Goal: Task Accomplishment & Management: Complete application form

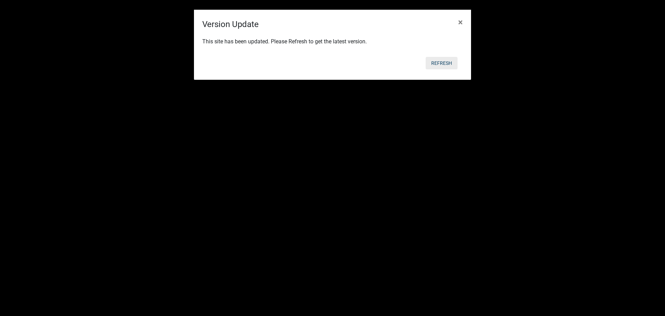
click at [447, 62] on button "Refresh" at bounding box center [442, 63] width 32 height 12
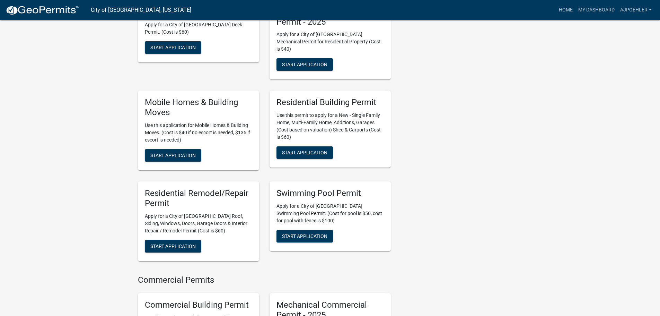
scroll to position [416, 0]
click at [308, 149] on span "Start Application" at bounding box center [304, 152] width 45 height 6
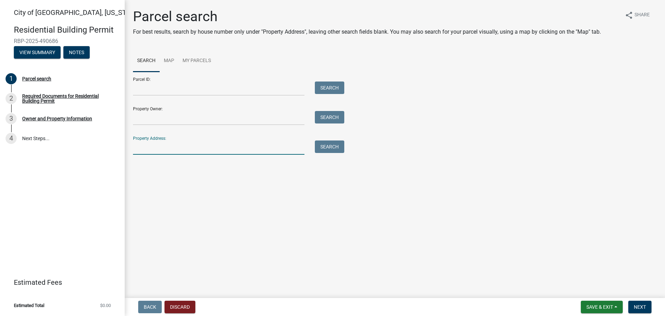
click at [174, 150] on input "Property Address:" at bounding box center [218, 147] width 171 height 14
type input "mack lane"
click at [331, 147] on button "Search" at bounding box center [329, 146] width 29 height 12
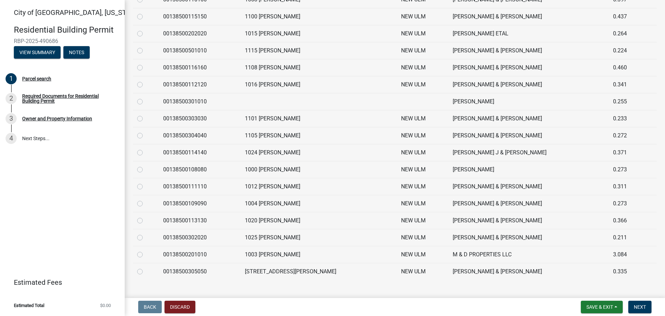
scroll to position [206, 0]
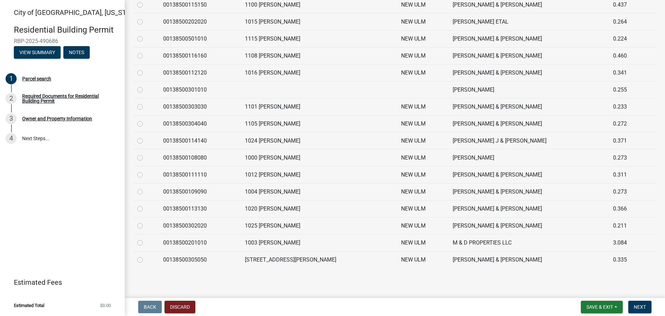
click at [145, 170] on label at bounding box center [145, 170] width 0 height 0
click at [145, 175] on input "radio" at bounding box center [147, 172] width 5 height 5
radio input "true"
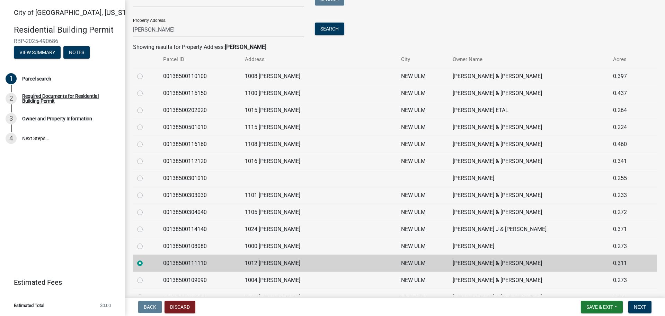
scroll to position [102, 0]
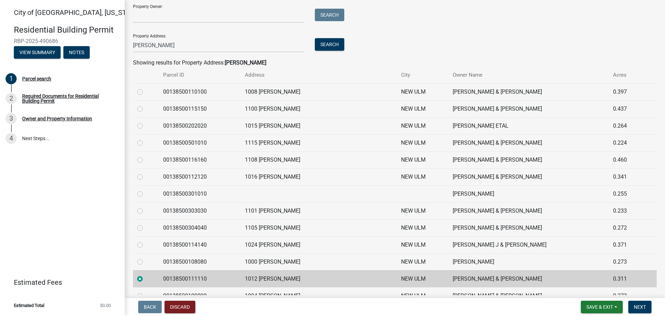
click at [145, 88] on label at bounding box center [145, 88] width 0 height 0
click at [145, 92] on input "radio" at bounding box center [147, 90] width 5 height 5
radio input "true"
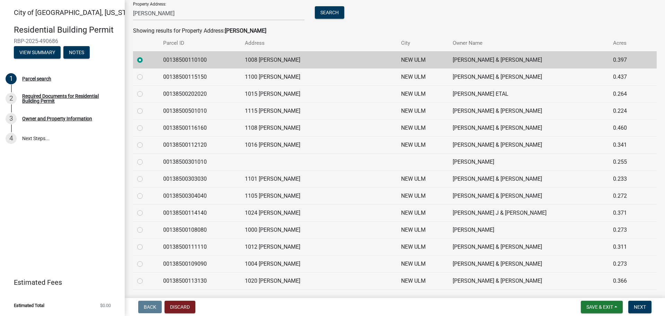
scroll to position [171, 0]
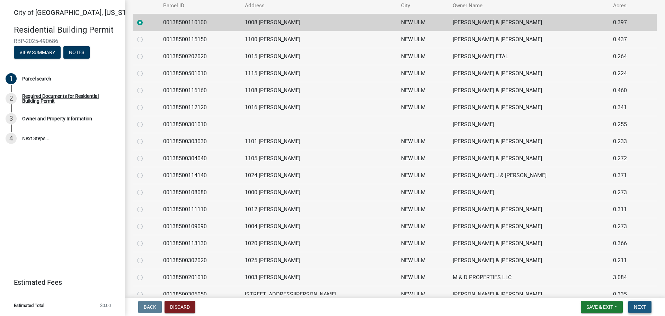
click at [642, 307] on span "Next" at bounding box center [640, 307] width 12 height 6
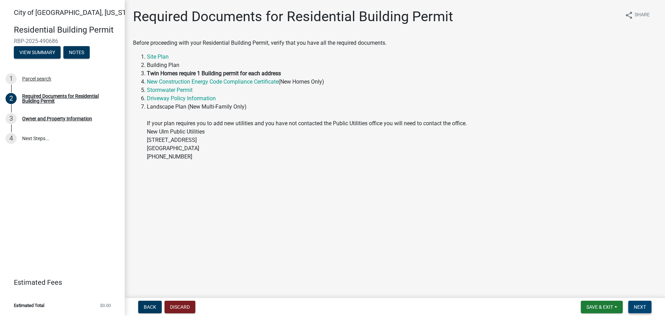
click at [648, 307] on button "Next" at bounding box center [639, 306] width 23 height 12
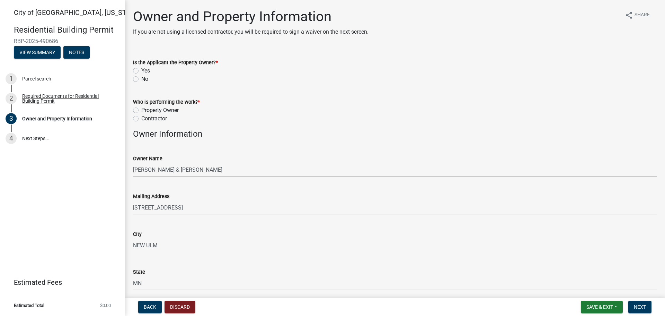
click at [141, 79] on label "No" at bounding box center [144, 79] width 7 height 8
click at [141, 79] on input "No" at bounding box center [143, 77] width 5 height 5
radio input "true"
click at [141, 119] on label "Contractor" at bounding box center [154, 118] width 26 height 8
click at [141, 119] on input "Contractor" at bounding box center [143, 116] width 5 height 5
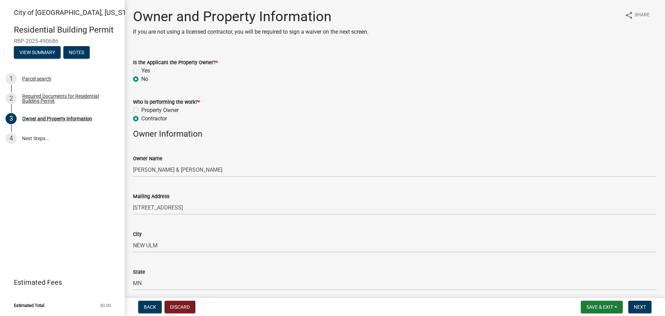
radio input "true"
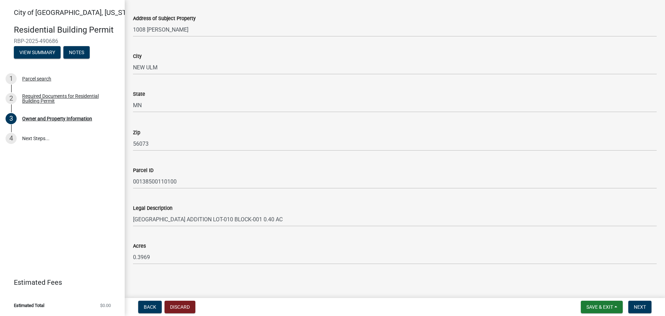
scroll to position [422, 0]
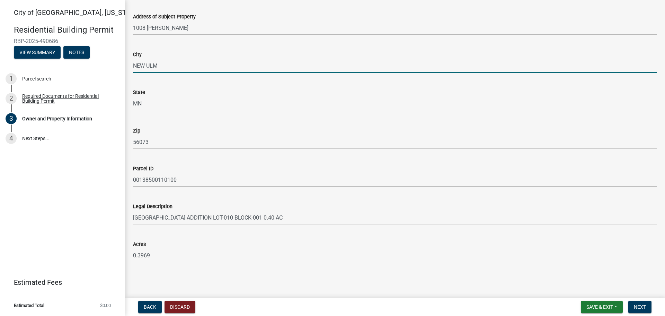
click at [166, 66] on input "NEW ULM" at bounding box center [395, 66] width 524 height 14
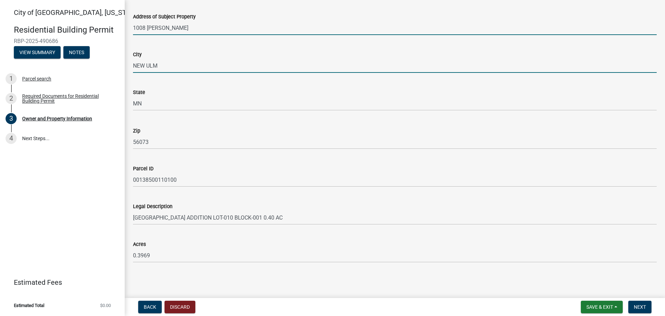
click at [199, 30] on input "1008 MACK LN" at bounding box center [395, 28] width 524 height 14
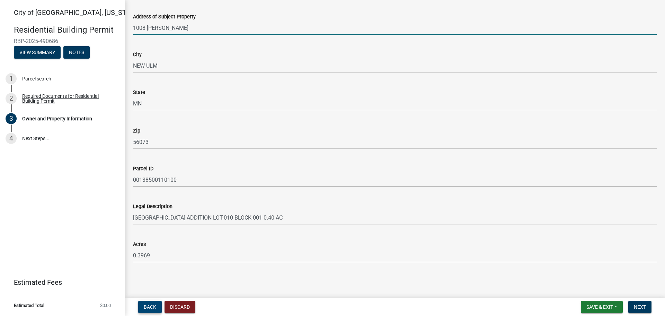
type input "1008 MACK LN"
click at [148, 304] on span "Back" at bounding box center [150, 307] width 12 height 6
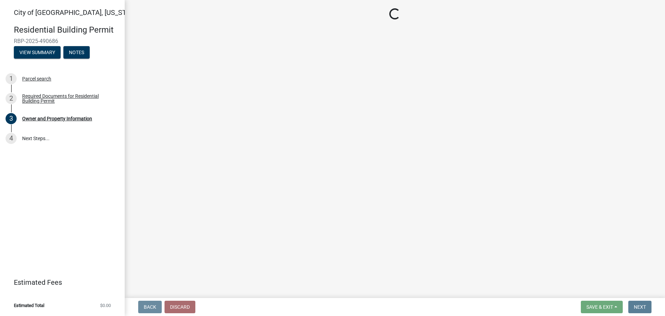
scroll to position [0, 0]
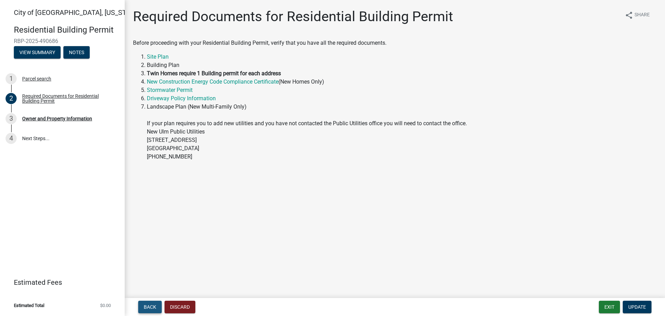
click at [148, 304] on span "Back" at bounding box center [150, 307] width 12 height 6
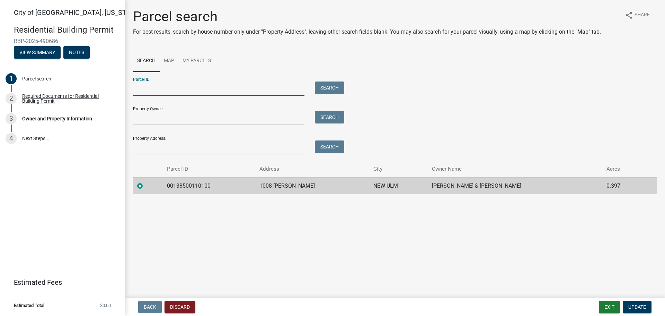
click at [299, 91] on input "Parcel ID:" at bounding box center [218, 88] width 171 height 14
click at [215, 144] on input "Property Address:" at bounding box center [218, 147] width 171 height 14
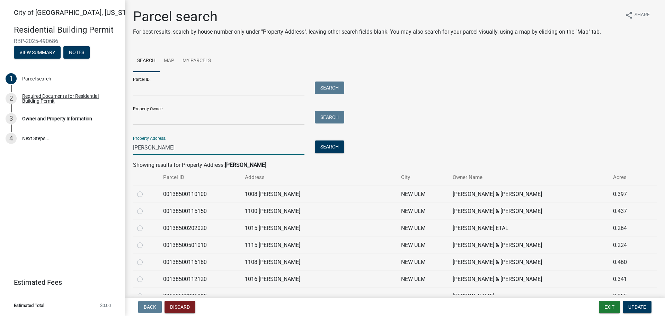
type input "mack lane"
click at [145, 190] on label at bounding box center [145, 190] width 0 height 0
click at [145, 194] on input "radio" at bounding box center [147, 192] width 5 height 5
radio input "true"
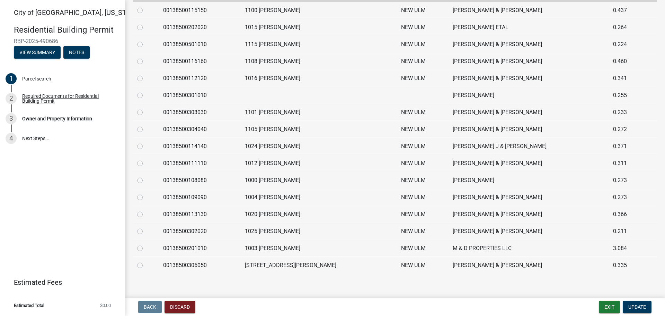
scroll to position [206, 0]
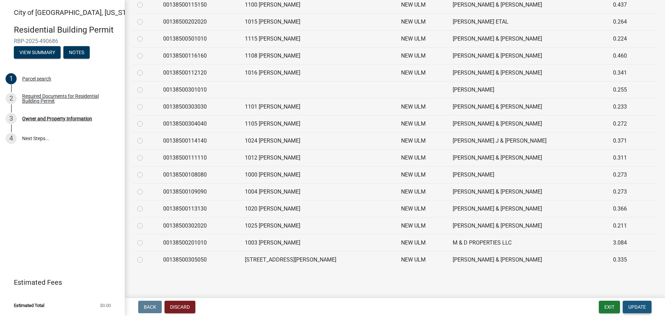
click at [636, 305] on span "Update" at bounding box center [637, 307] width 18 height 6
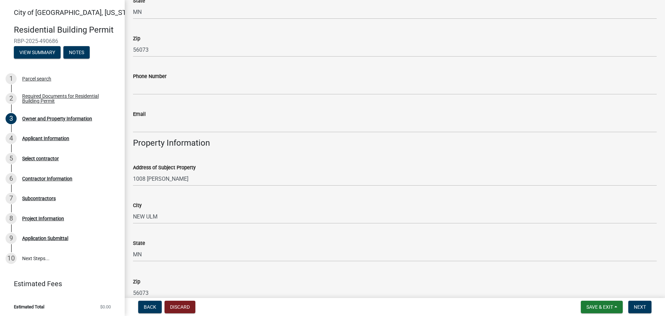
scroll to position [312, 0]
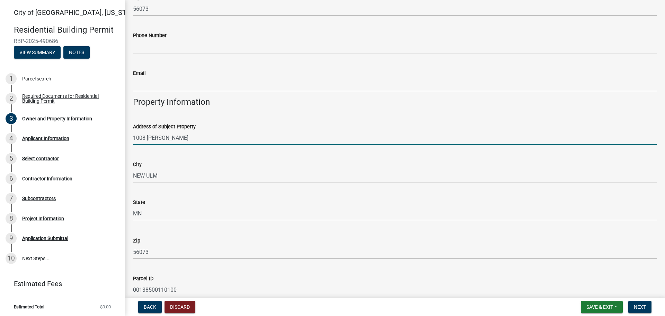
click at [200, 142] on input "1008 MACK LN" at bounding box center [395, 138] width 524 height 14
type input "1008 MACK LN and 1012 Mack Lane"
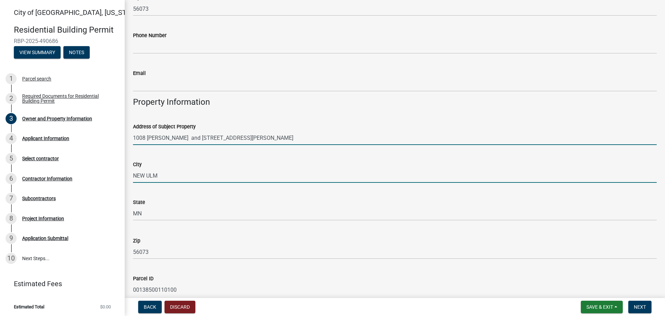
click at [162, 172] on input "NEW ULM" at bounding box center [395, 175] width 524 height 14
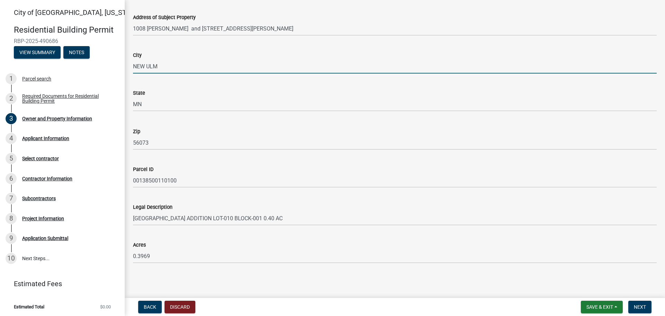
scroll to position [422, 0]
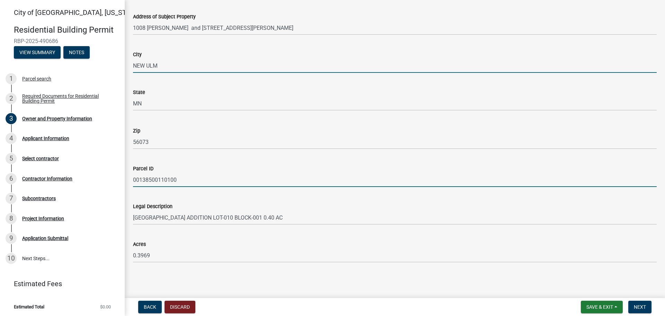
click at [191, 182] on input "00138500110100" at bounding box center [395, 179] width 524 height 14
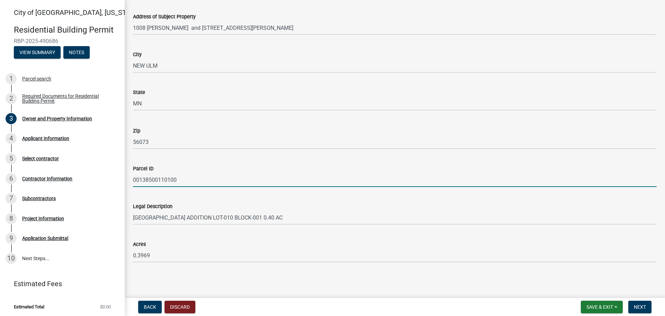
click at [194, 176] on input "00138500110100" at bounding box center [395, 179] width 524 height 14
type input "00138500110100 and 001385001110"
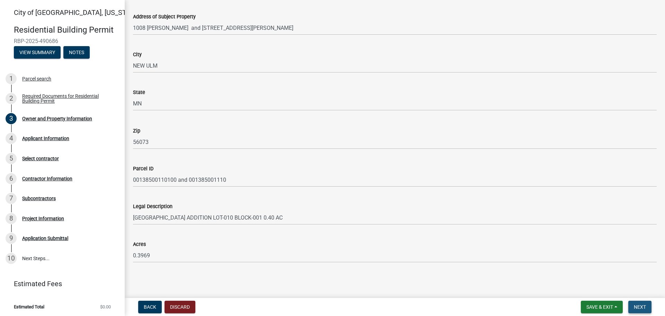
click at [636, 306] on span "Next" at bounding box center [640, 307] width 12 height 6
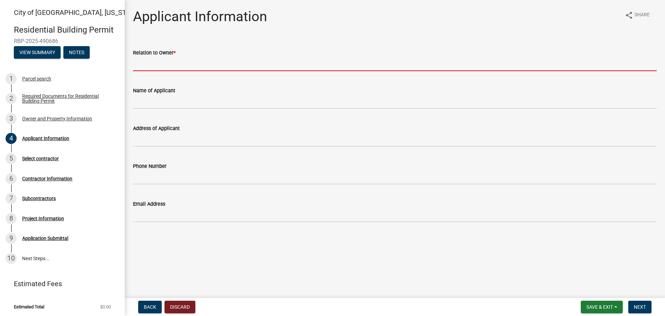
click at [142, 60] on input "Relation to Owner *" at bounding box center [395, 64] width 524 height 14
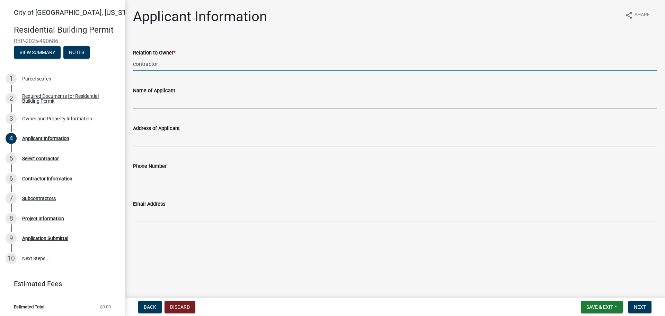
type input "contractor"
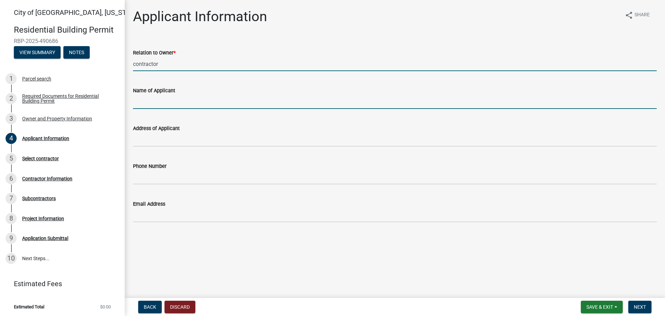
click at [134, 105] on input "Name of Applicant" at bounding box center [395, 102] width 524 height 14
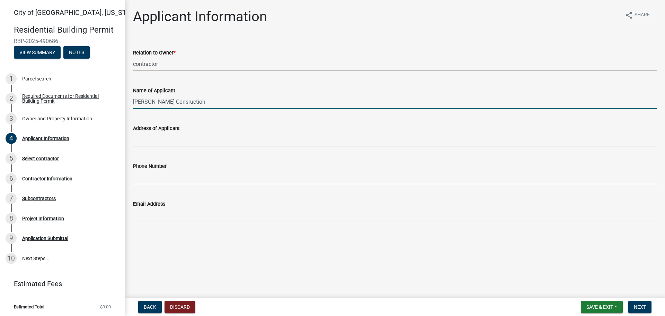
click at [177, 101] on input "Al Poehler Consruction" at bounding box center [395, 102] width 524 height 14
click at [182, 100] on input "Al Poehler Consrutction" at bounding box center [395, 102] width 524 height 14
type input "Al Poehler Constuction"
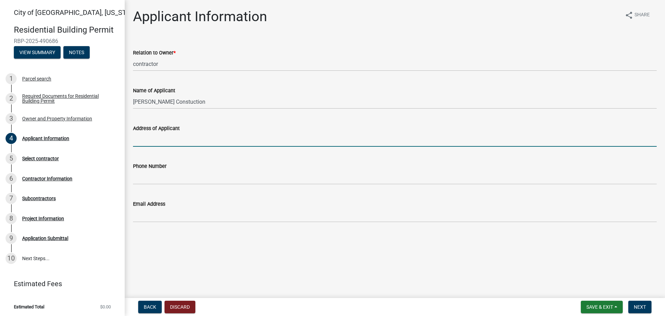
click at [154, 137] on input "Address of Applicant" at bounding box center [395, 139] width 524 height 14
type input "519 valley view dr"
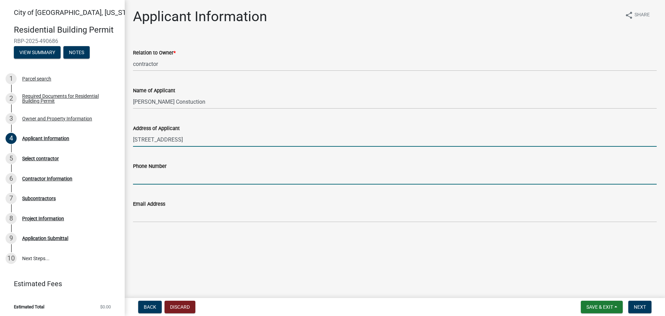
click at [151, 176] on input "Phone Number" at bounding box center [395, 177] width 524 height 14
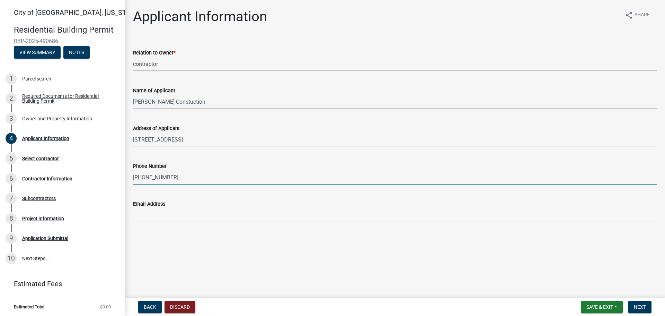
type input "507 276 2454"
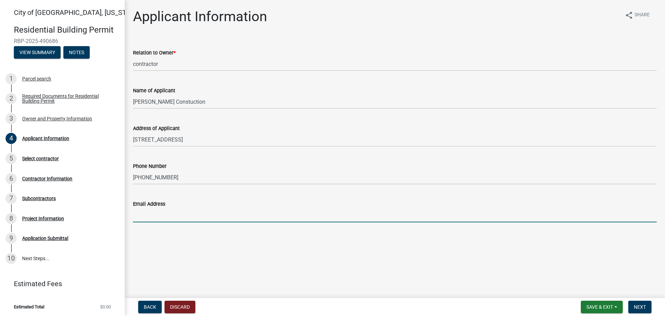
click at [164, 218] on input "Email Address" at bounding box center [395, 215] width 524 height 14
type input "ajpoehler@yahoo.com"
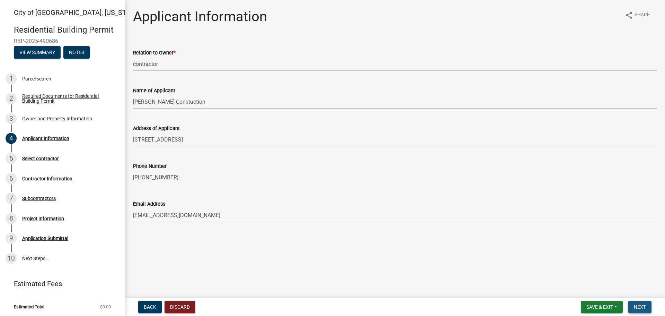
click at [645, 309] on span "Next" at bounding box center [640, 307] width 12 height 6
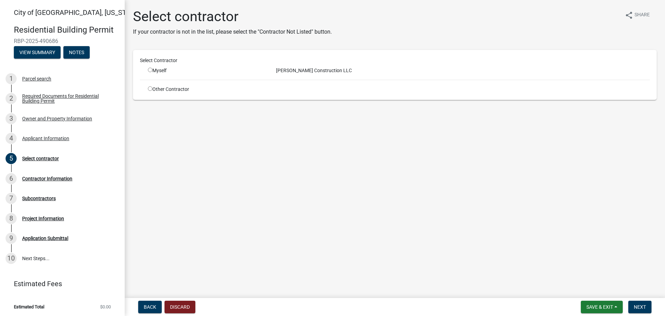
click at [150, 70] on input "radio" at bounding box center [150, 70] width 5 height 5
radio input "true"
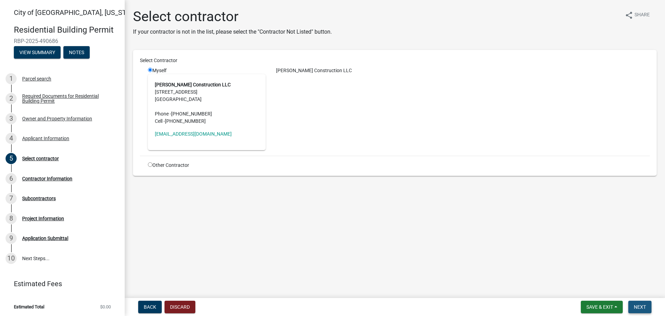
click at [644, 307] on span "Next" at bounding box center [640, 307] width 12 height 6
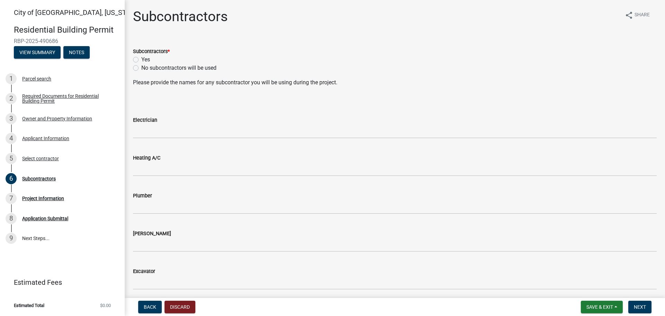
click at [141, 60] on label "Yes" at bounding box center [145, 59] width 9 height 8
click at [141, 60] on input "Yes" at bounding box center [143, 57] width 5 height 5
radio input "true"
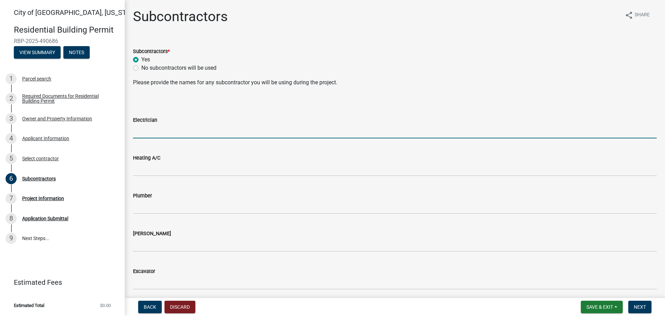
click at [138, 132] on input "Electrician" at bounding box center [395, 131] width 524 height 14
type input "otto Electric"
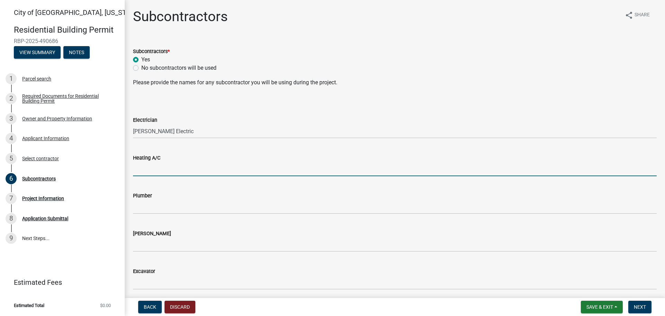
click at [141, 166] on input "Heating A/C" at bounding box center [395, 169] width 524 height 14
type input "j"
type input "JP Heating"
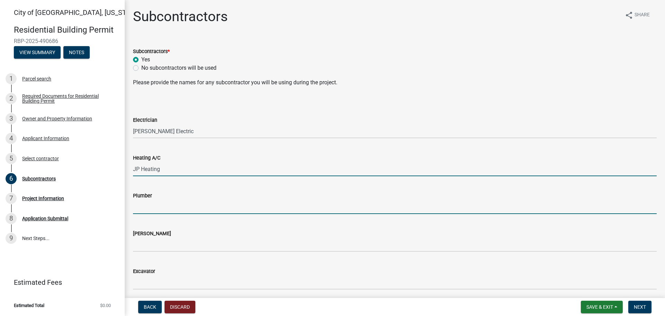
click at [146, 204] on input "Plumber" at bounding box center [395, 207] width 524 height 14
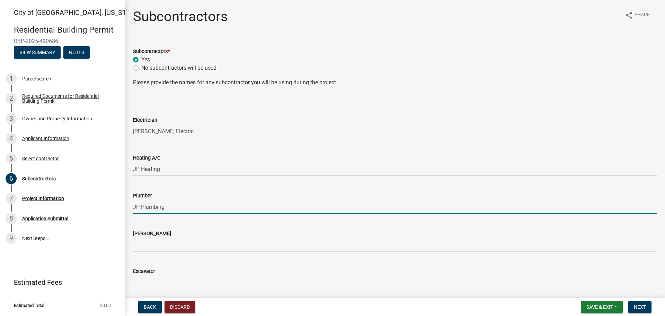
type input "JP Plumbing"
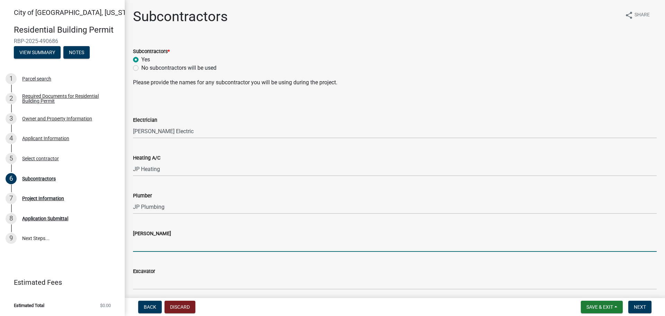
click at [145, 244] on input "Mason" at bounding box center [395, 244] width 524 height 14
type input "Al Poehler Construction"
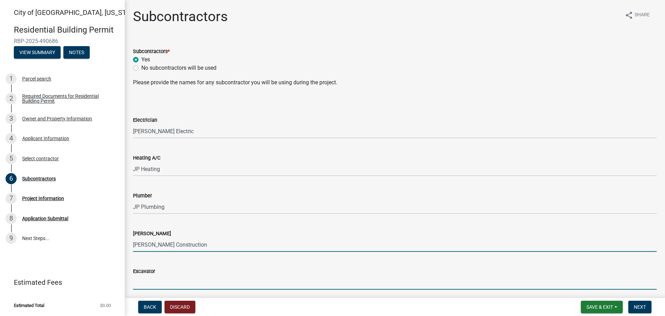
click at [144, 284] on input "Excavator" at bounding box center [395, 282] width 524 height 14
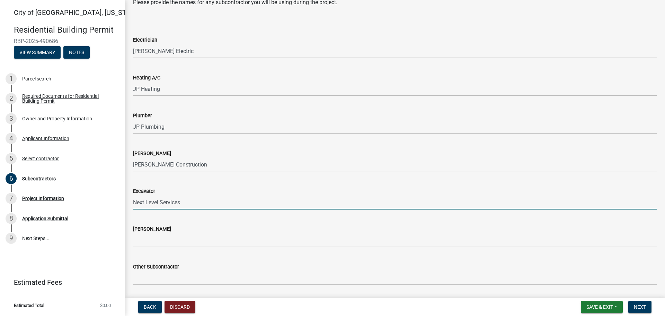
scroll to position [103, 0]
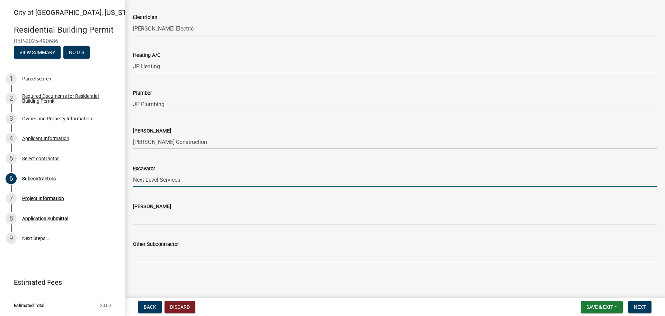
type input "Next Level Services"
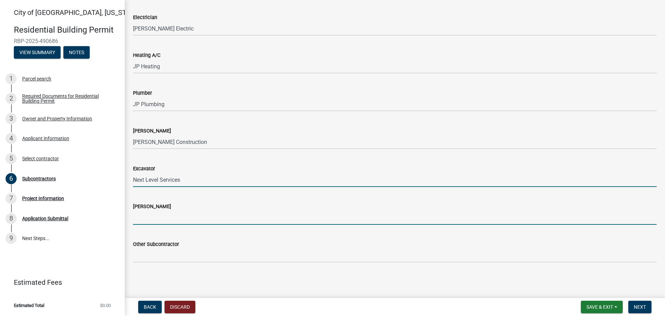
click at [162, 219] on input "Carpenter" at bounding box center [395, 217] width 524 height 14
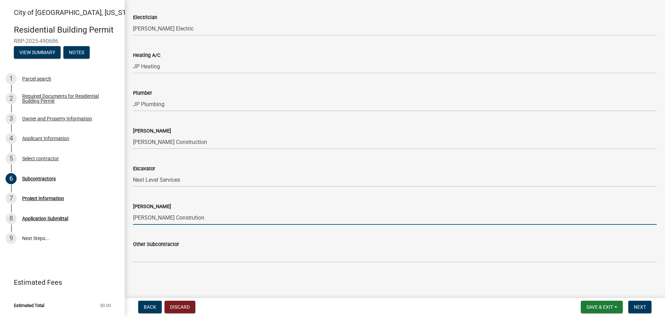
click at [179, 216] on input "Al Poehler Constrution" at bounding box center [395, 217] width 524 height 14
type input "Al Poehler Construction"
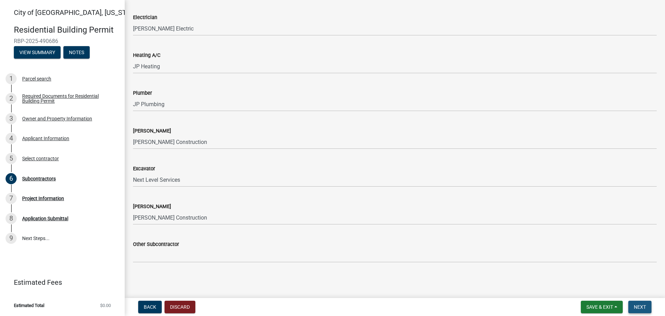
click at [636, 309] on span "Next" at bounding box center [640, 307] width 12 height 6
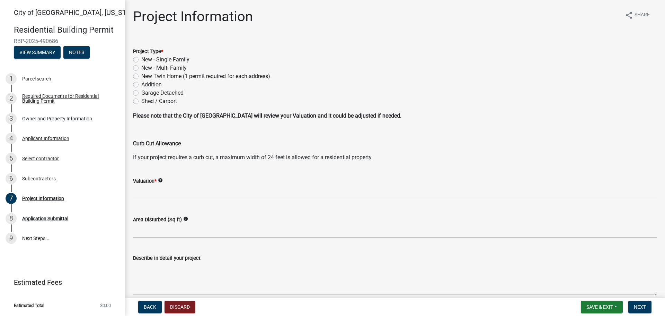
click at [141, 59] on label "New - Single Family" at bounding box center [165, 59] width 48 height 8
click at [141, 59] on input "New - Single Family" at bounding box center [143, 57] width 5 height 5
radio input "true"
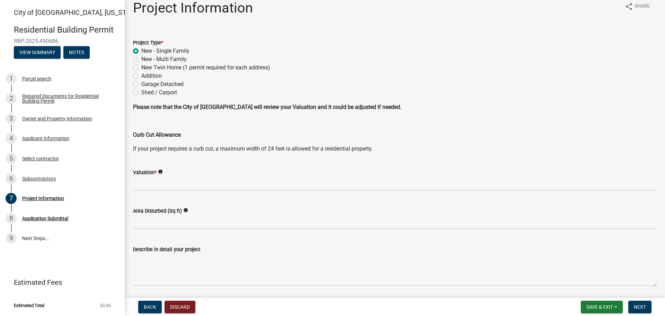
scroll to position [35, 0]
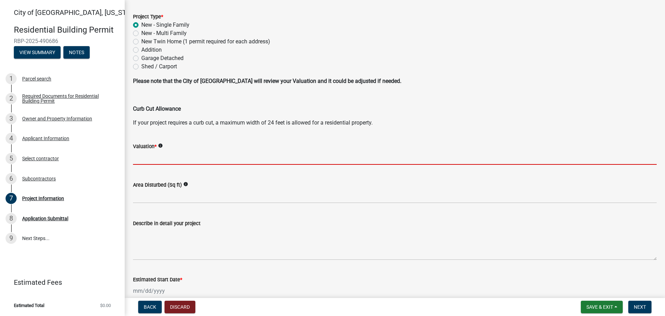
click at [145, 161] on input "text" at bounding box center [395, 157] width 524 height 14
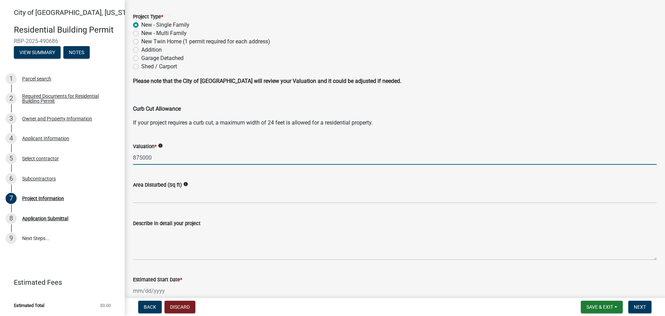
drag, startPoint x: 142, startPoint y: 159, endPoint x: 146, endPoint y: 162, distance: 4.9
click at [143, 159] on input "875000" at bounding box center [395, 157] width 524 height 14
drag, startPoint x: 139, startPoint y: 157, endPoint x: 147, endPoint y: 166, distance: 12.5
click at [143, 158] on input "850,000" at bounding box center [395, 157] width 524 height 14
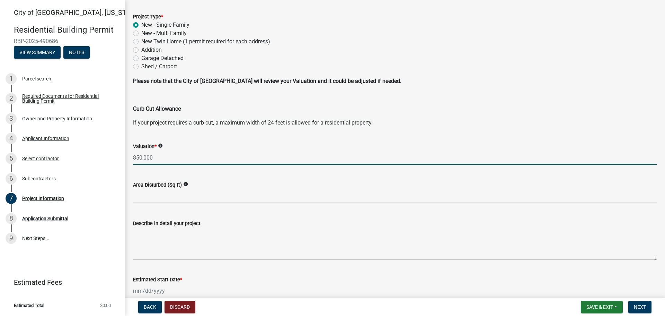
drag, startPoint x: 138, startPoint y: 157, endPoint x: 151, endPoint y: 185, distance: 31.0
click at [139, 157] on input "850,000" at bounding box center [395, 157] width 524 height 14
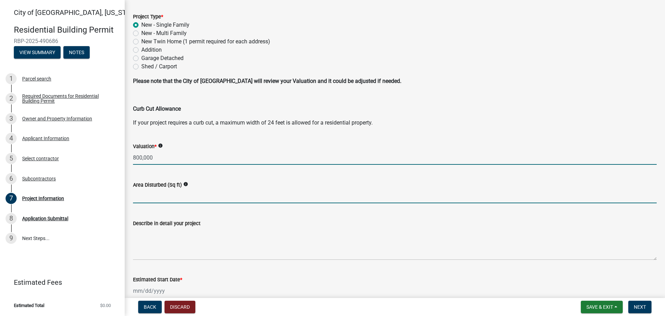
type input "800000"
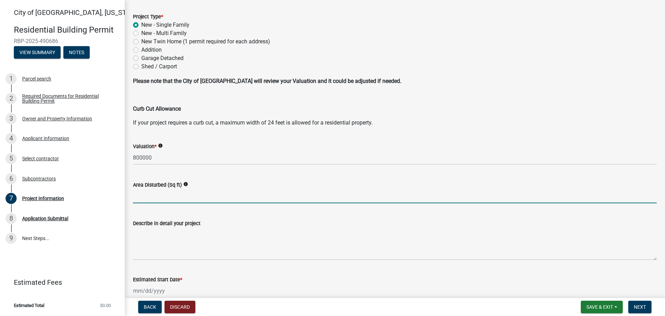
click at [153, 194] on input "text" at bounding box center [395, 196] width 524 height 14
type input "4000"
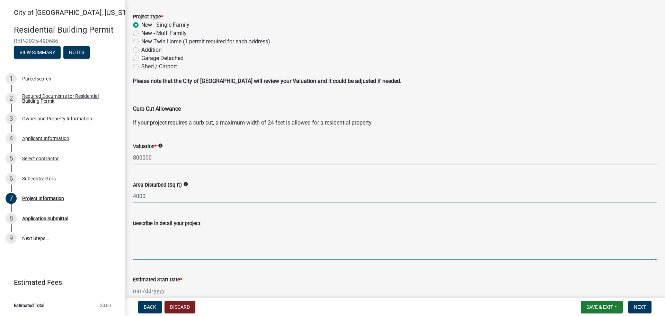
click at [150, 251] on textarea "Describe in detail your project" at bounding box center [395, 243] width 524 height 33
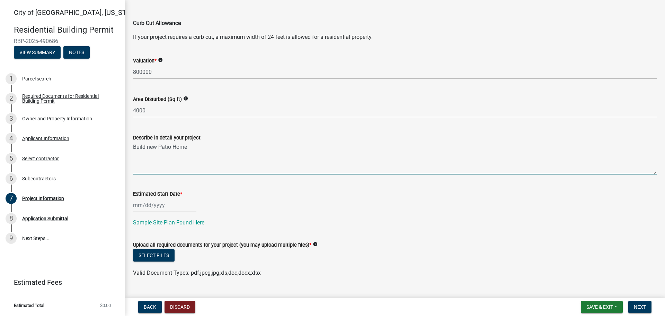
scroll to position [135, 0]
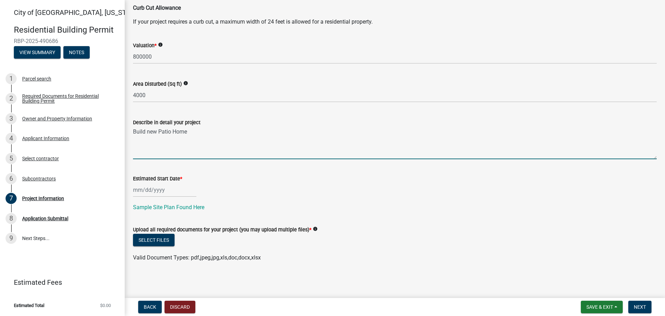
type textarea "Build new Patio Home"
click at [160, 191] on div at bounding box center [164, 190] width 63 height 14
select select "10"
select select "2025"
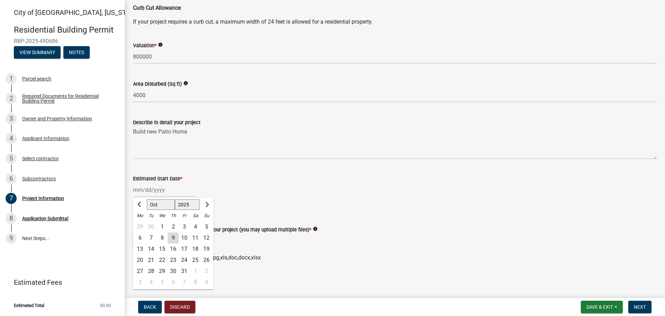
click at [152, 260] on div "21" at bounding box center [150, 259] width 11 height 11
type input "10/21/2025"
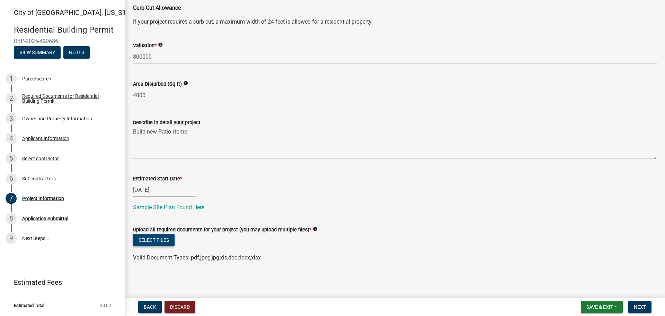
click at [163, 241] on button "Select files" at bounding box center [154, 239] width 42 height 12
click at [147, 241] on button "Select files" at bounding box center [154, 239] width 42 height 12
click at [159, 242] on button "Select files" at bounding box center [154, 239] width 42 height 12
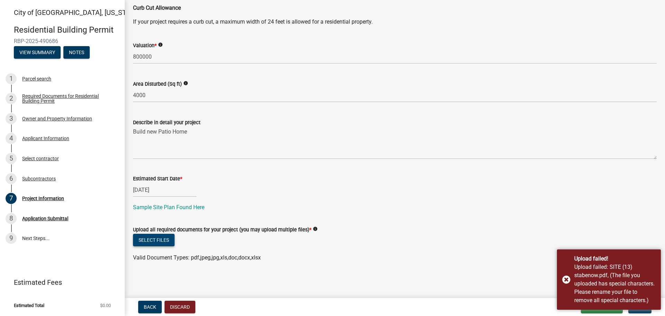
click at [141, 239] on button "Select files" at bounding box center [154, 239] width 42 height 12
click at [163, 241] on button "Select files" at bounding box center [154, 239] width 42 height 12
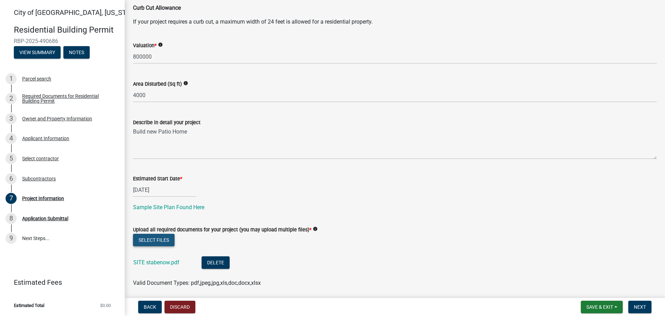
click at [145, 239] on button "Select files" at bounding box center [154, 239] width 42 height 12
click at [156, 241] on button "Select files" at bounding box center [154, 239] width 42 height 12
click at [148, 237] on button "Select files" at bounding box center [154, 239] width 42 height 12
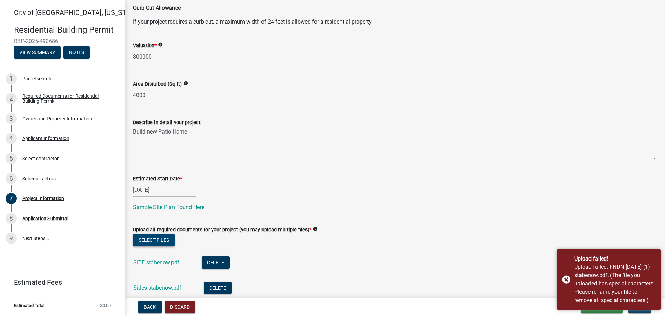
click at [153, 242] on button "Select files" at bounding box center [154, 239] width 42 height 12
click at [153, 239] on button "Select files" at bounding box center [154, 239] width 42 height 12
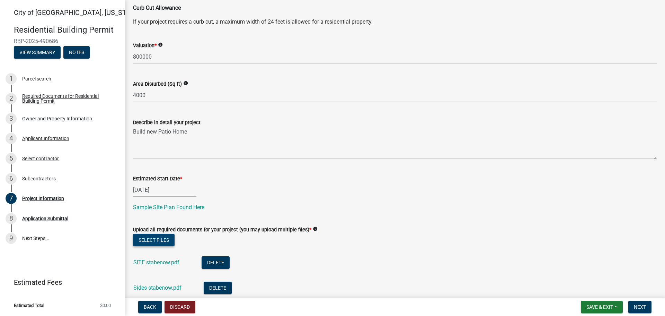
click at [143, 239] on button "Select files" at bounding box center [154, 239] width 42 height 12
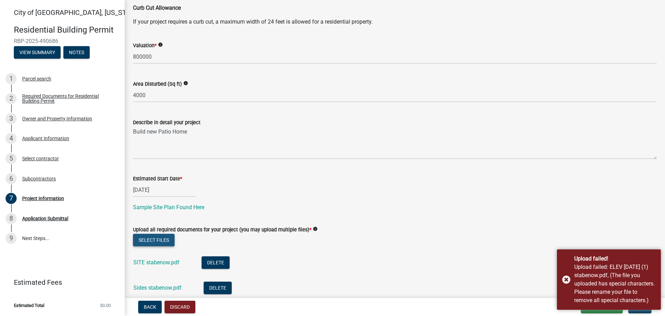
click at [151, 238] on button "Select files" at bounding box center [154, 239] width 42 height 12
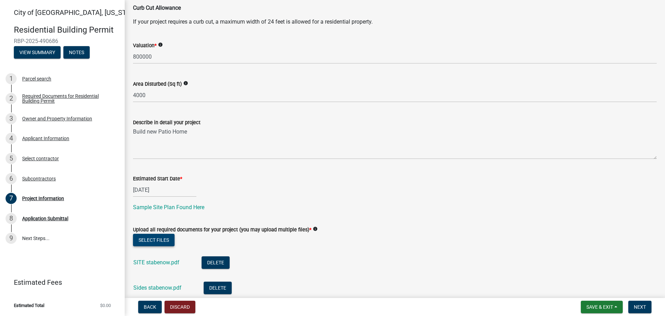
click at [153, 239] on button "Select files" at bounding box center [154, 239] width 42 height 12
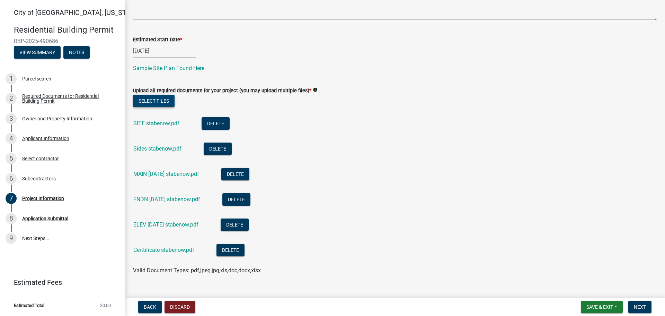
scroll to position [287, 0]
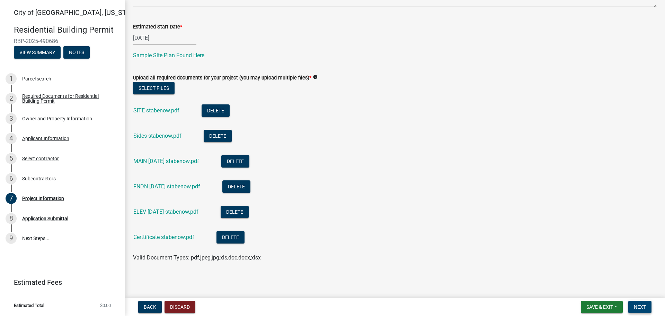
click at [640, 306] on span "Next" at bounding box center [640, 307] width 12 height 6
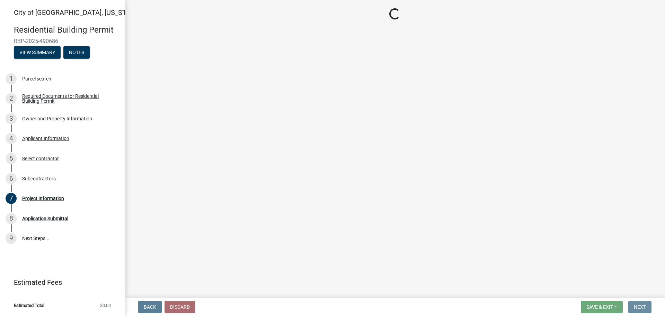
scroll to position [0, 0]
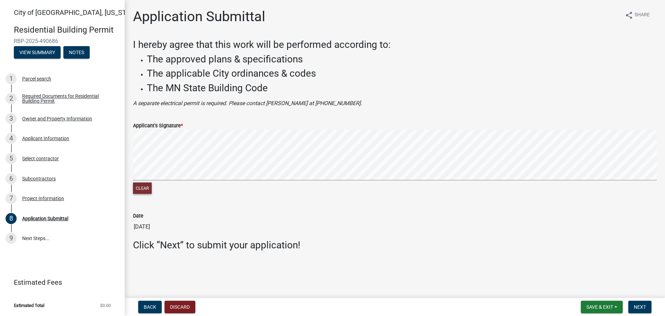
click at [147, 188] on button "Clear" at bounding box center [142, 187] width 19 height 11
click at [149, 187] on button "Clear" at bounding box center [142, 187] width 19 height 11
click at [637, 306] on span "Next" at bounding box center [640, 307] width 12 height 6
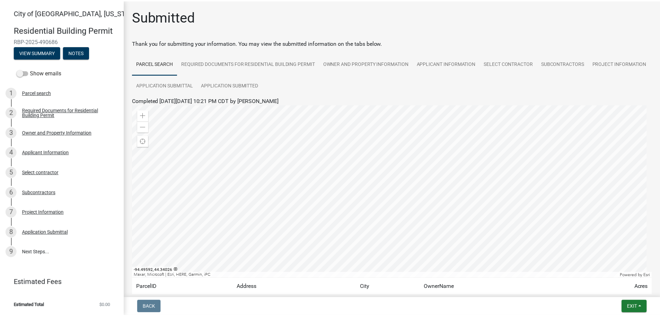
scroll to position [58, 0]
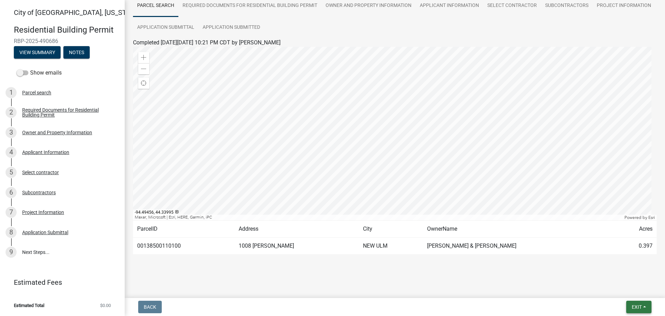
click at [638, 308] on span "Exit" at bounding box center [637, 307] width 10 height 6
click at [637, 307] on span "Exit" at bounding box center [637, 307] width 10 height 6
click at [641, 308] on span "Exit" at bounding box center [637, 307] width 10 height 6
click at [620, 289] on button "Save & Exit" at bounding box center [623, 288] width 55 height 17
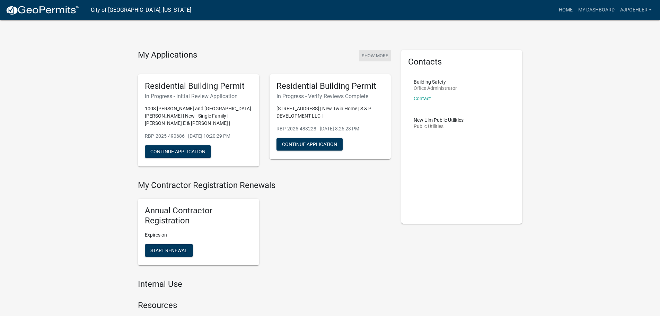
click at [379, 56] on button "Show More" at bounding box center [375, 55] width 32 height 11
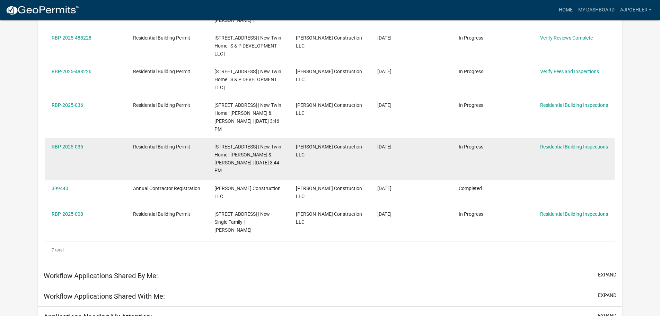
scroll to position [192, 0]
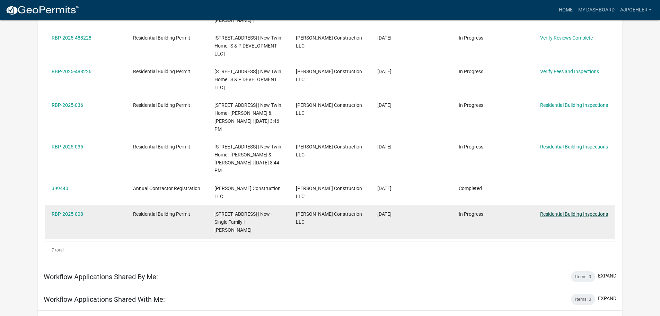
click at [553, 211] on link "Residential Building Inspections" at bounding box center [574, 214] width 68 height 6
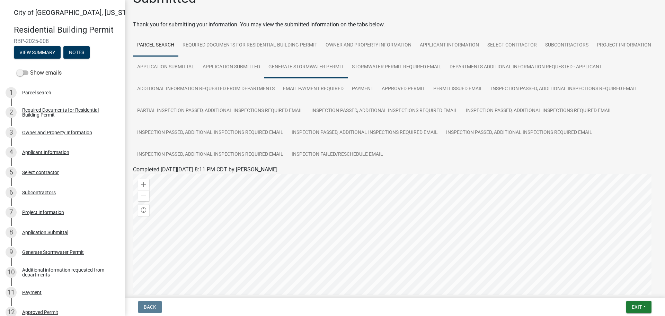
scroll to position [35, 0]
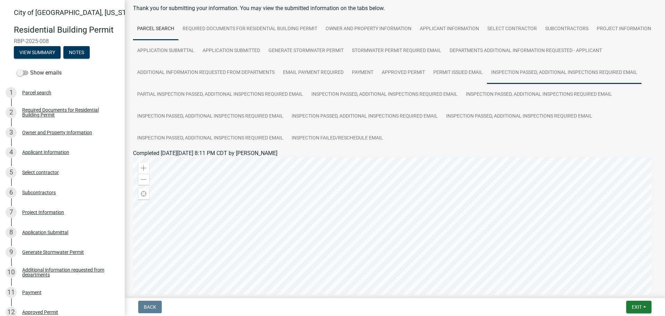
click at [487, 84] on link "Inspection Passed, Additional Inspections Required Email" at bounding box center [564, 73] width 154 height 22
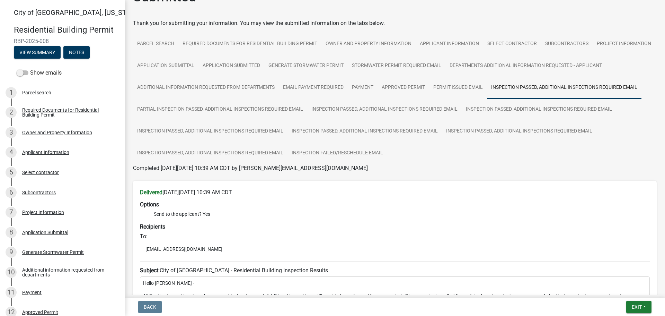
scroll to position [0, 0]
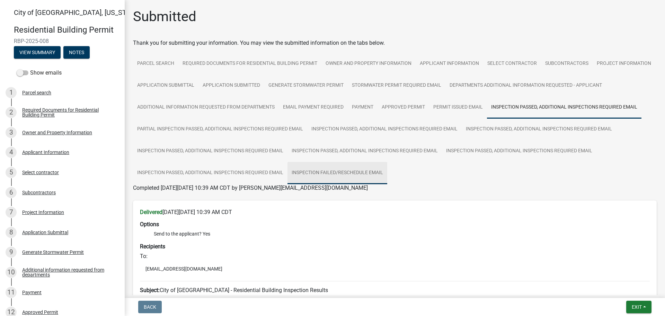
click at [387, 173] on link "Inspection Failed/Reschedule Email" at bounding box center [337, 173] width 100 height 22
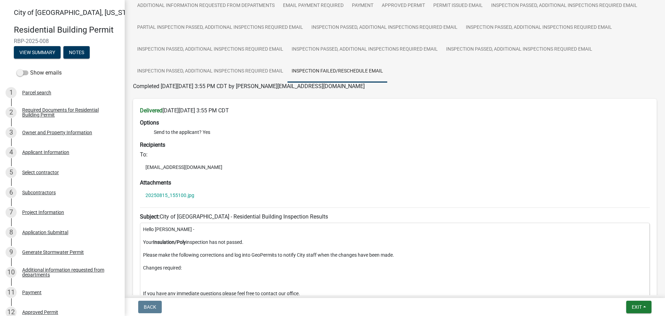
scroll to position [69, 0]
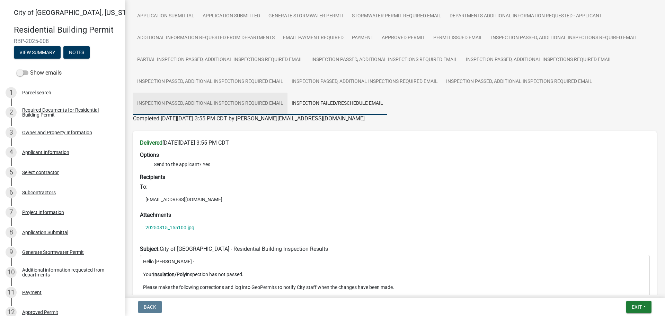
click at [287, 104] on link "Inspection Passed, Additional Inspections Required Email" at bounding box center [210, 103] width 154 height 22
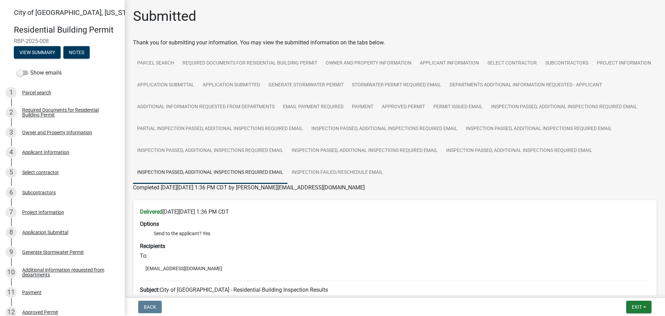
scroll to position [0, 0]
click at [387, 171] on link "Inspection Failed/Reschedule Email" at bounding box center [337, 173] width 100 height 22
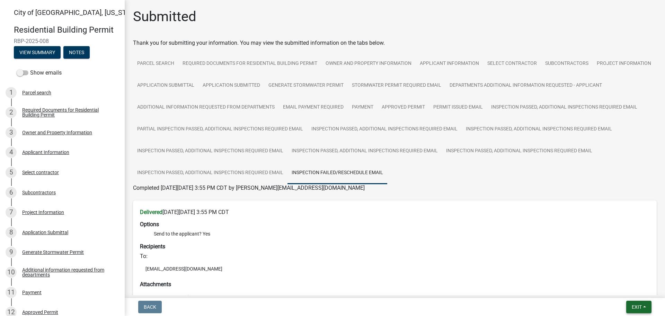
click at [642, 305] on span "Exit" at bounding box center [637, 307] width 10 height 6
click at [610, 291] on button "Save & Exit" at bounding box center [623, 288] width 55 height 17
